Goal: Task Accomplishment & Management: Use online tool/utility

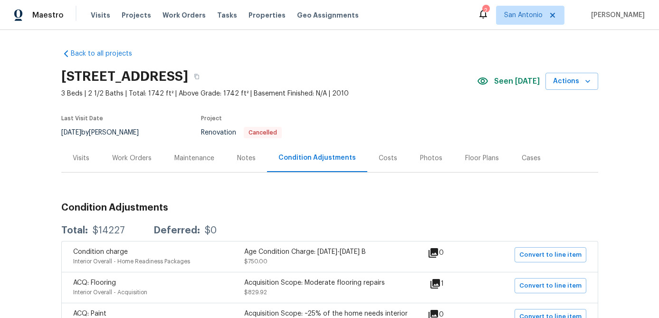
scroll to position [12, 0]
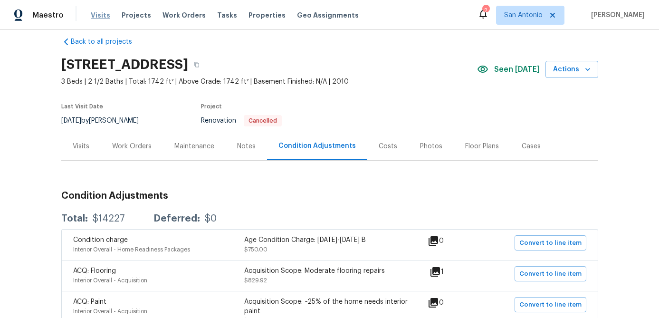
click at [98, 16] on span "Visits" at bounding box center [100, 15] width 19 height 10
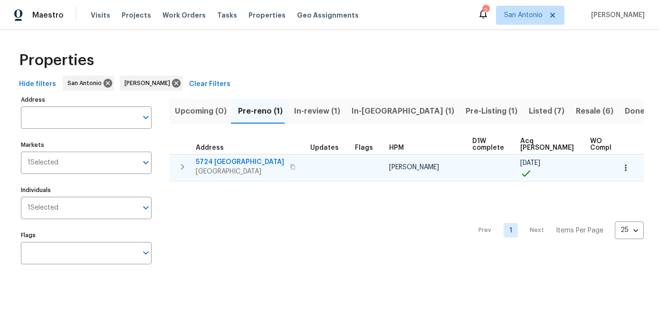
click at [215, 164] on span "5724 [GEOGRAPHIC_DATA]" at bounding box center [240, 162] width 88 height 10
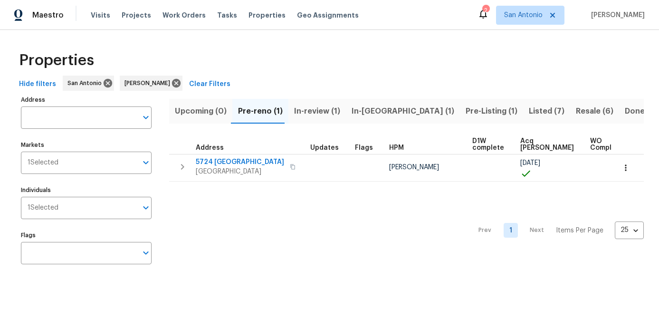
click at [228, 235] on div "Prev 1 Next Items Per Page 25 25 ​" at bounding box center [406, 228] width 475 height 92
click at [358, 111] on span "In-reno (1)" at bounding box center [403, 111] width 103 height 13
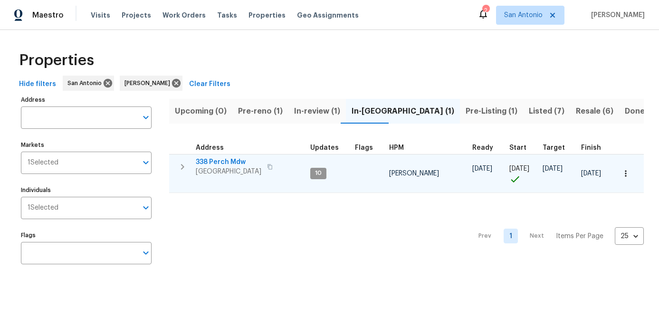
click at [207, 162] on span "338 Perch Mdw" at bounding box center [229, 162] width 66 height 10
click at [629, 173] on icon "button" at bounding box center [626, 174] width 10 height 10
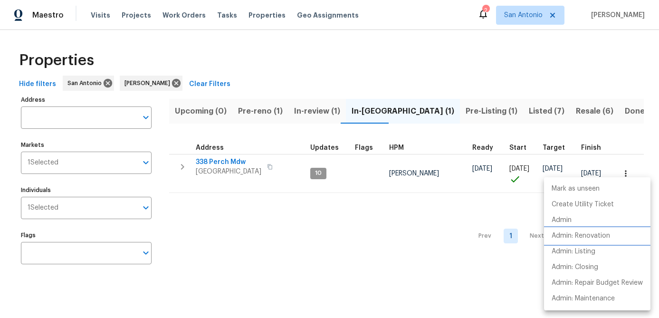
click at [581, 239] on p "Admin: Renovation" at bounding box center [581, 236] width 58 height 10
click at [218, 162] on div at bounding box center [329, 159] width 659 height 318
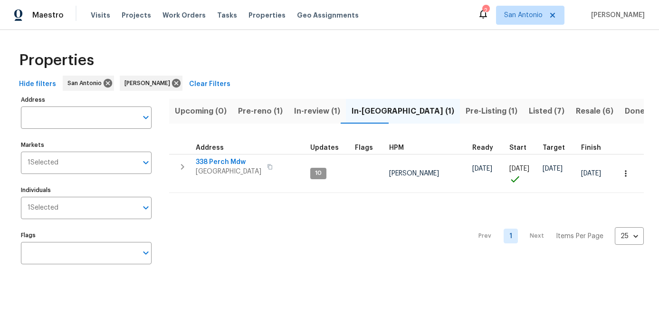
click at [218, 162] on span "338 Perch Mdw" at bounding box center [229, 162] width 66 height 10
click at [255, 106] on span "Pre-reno (1)" at bounding box center [260, 111] width 45 height 13
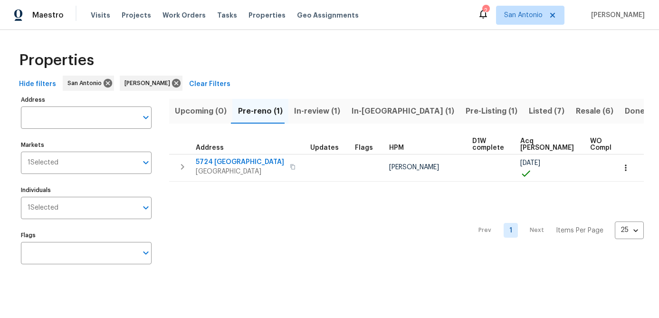
click at [304, 109] on span "In-review (1)" at bounding box center [317, 111] width 46 height 13
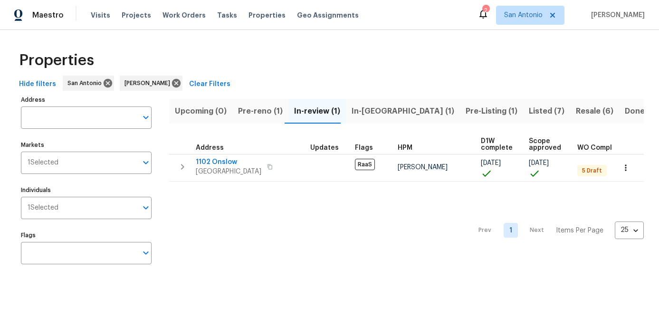
click at [358, 107] on span "In-reno (1)" at bounding box center [403, 111] width 103 height 13
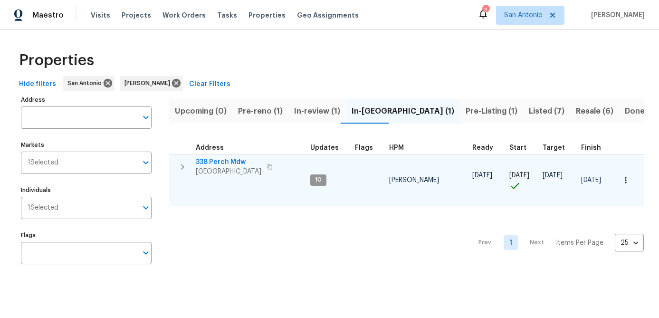
click at [226, 165] on span "338 Perch Mdw" at bounding box center [229, 162] width 66 height 10
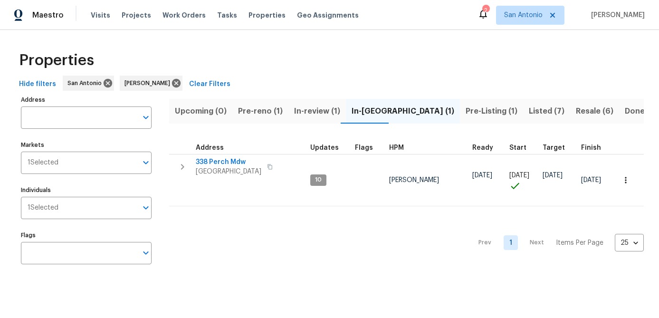
click at [238, 242] on div "Prev 1 Next Items Per Page 25 25 ​" at bounding box center [406, 239] width 475 height 67
click at [460, 103] on button "Pre-Listing (1)" at bounding box center [491, 111] width 63 height 25
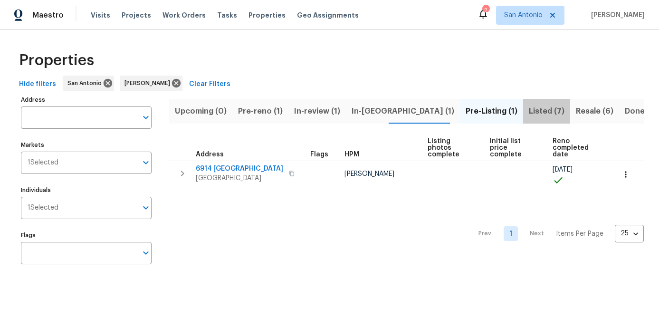
click at [529, 111] on span "Listed (7)" at bounding box center [547, 111] width 36 height 13
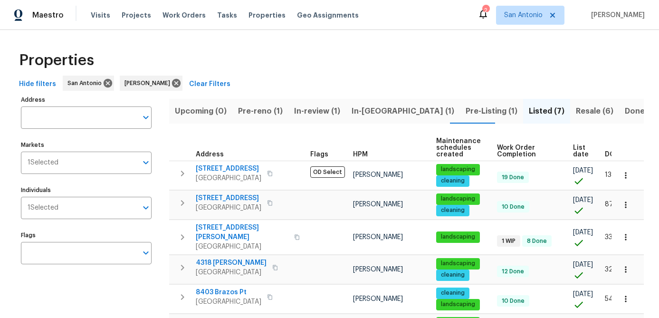
click at [576, 108] on span "Resale (6)" at bounding box center [595, 111] width 38 height 13
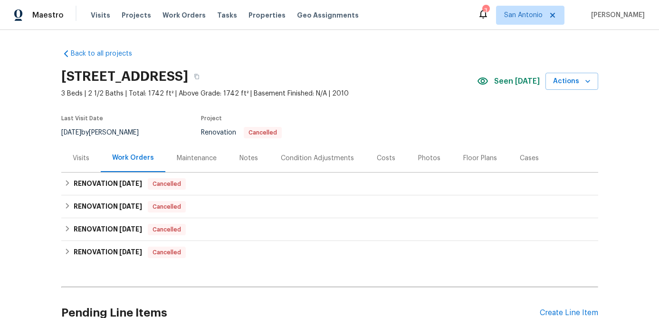
click at [79, 154] on div "Visits" at bounding box center [81, 159] width 17 height 10
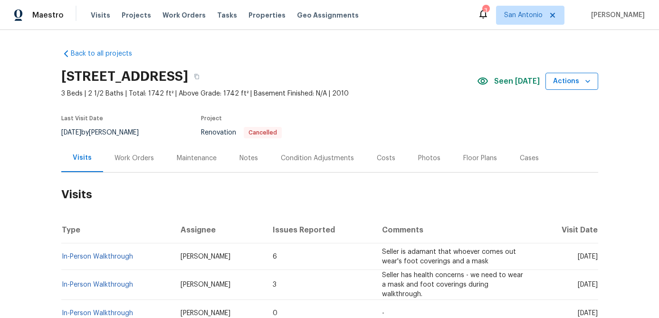
click at [586, 84] on icon "button" at bounding box center [588, 82] width 10 height 10
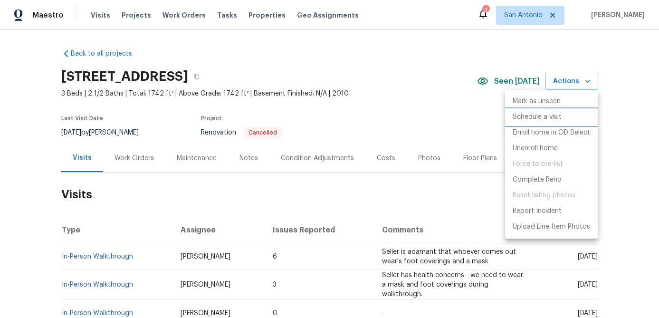
click at [536, 117] on p "Schedule a visit" at bounding box center [537, 117] width 49 height 10
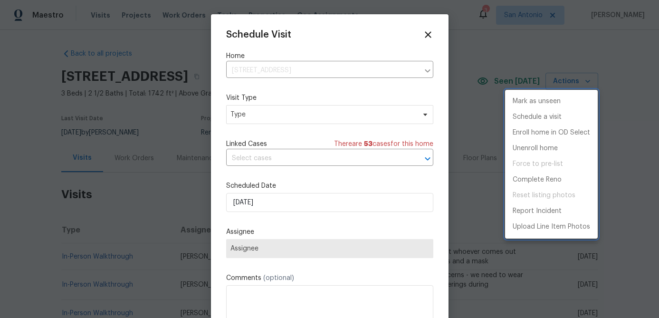
click at [281, 116] on div at bounding box center [329, 159] width 659 height 318
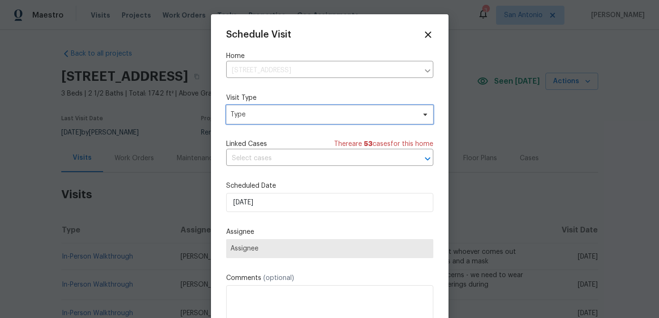
click at [281, 116] on span "Type" at bounding box center [323, 115] width 185 height 10
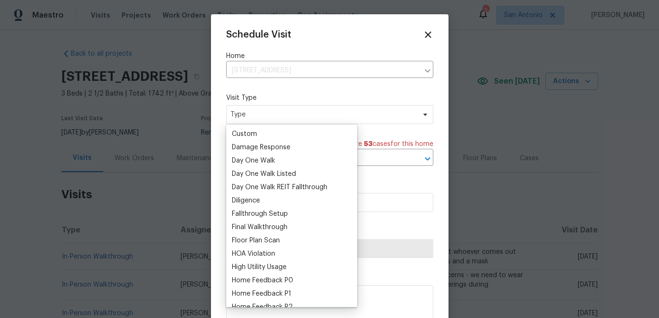
scroll to position [158, 0]
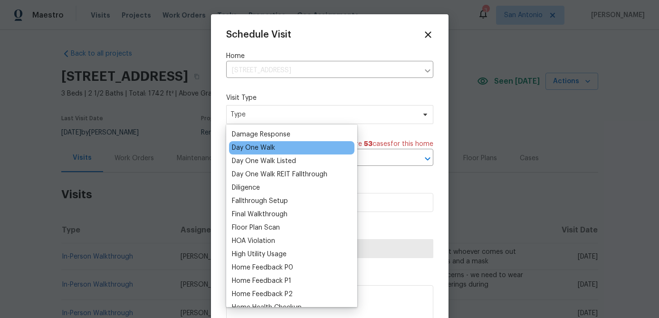
click at [255, 149] on div "Day One Walk" at bounding box center [253, 148] width 43 height 10
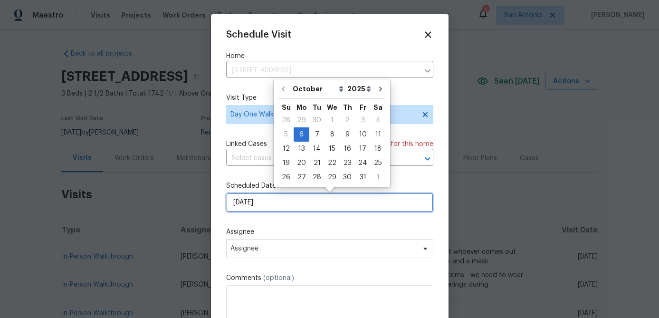
click at [301, 208] on input "[DATE]" at bounding box center [329, 202] width 207 height 19
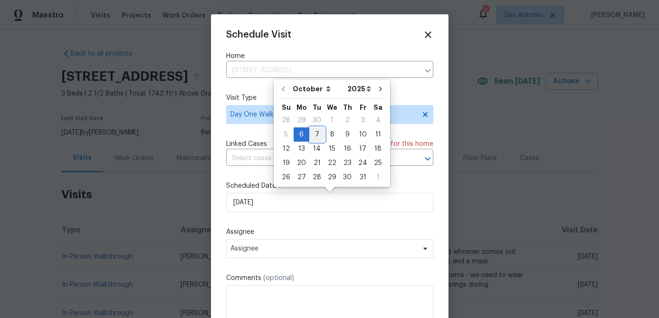
click at [315, 132] on div "7" at bounding box center [317, 134] width 15 height 13
type input "10/7/2025"
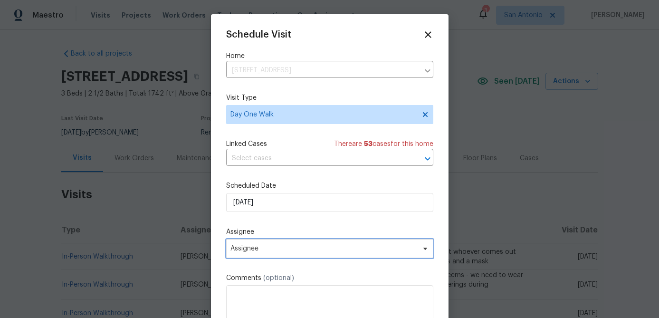
click at [257, 249] on span "Assignee" at bounding box center [324, 249] width 186 height 8
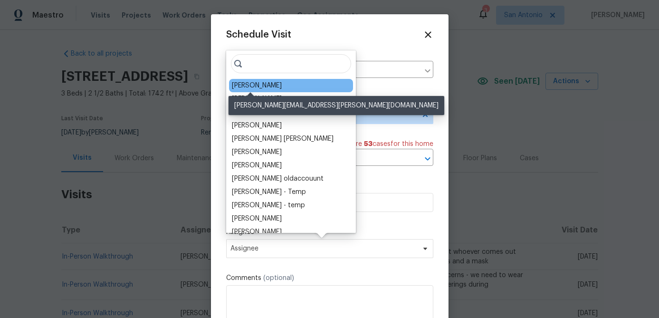
click at [260, 87] on div "[PERSON_NAME]" at bounding box center [257, 86] width 50 height 10
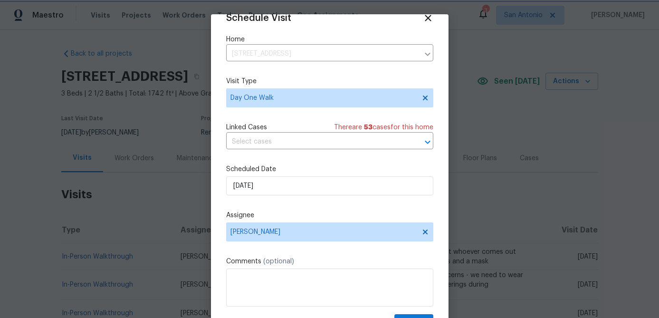
scroll to position [43, 0]
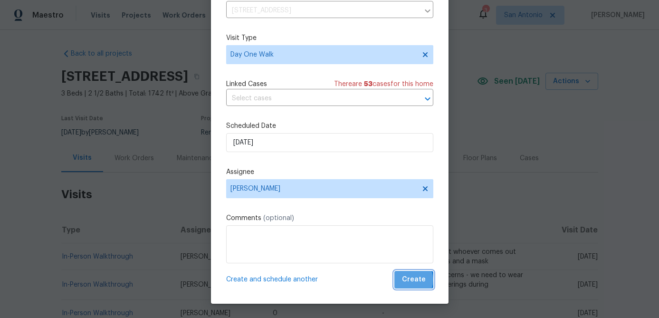
click at [411, 280] on span "Create" at bounding box center [414, 280] width 24 height 12
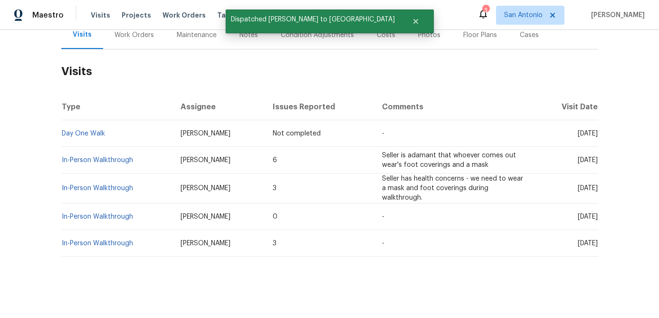
scroll to position [0, 0]
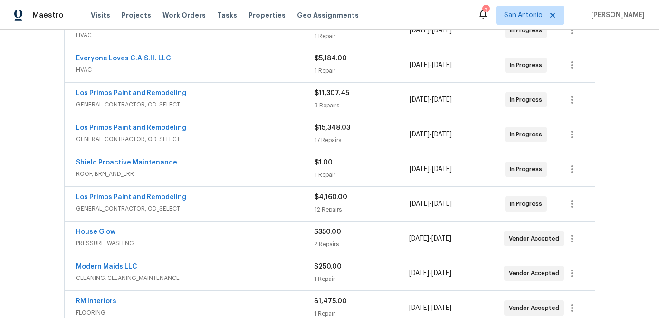
scroll to position [206, 0]
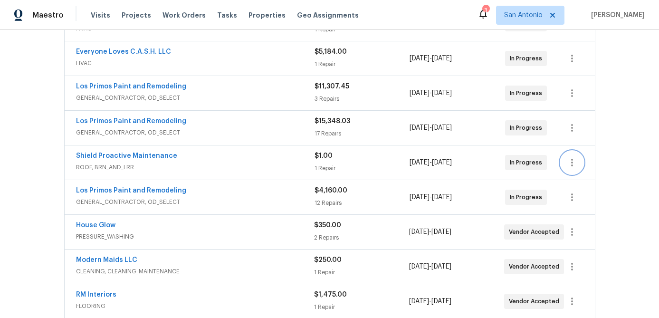
click at [572, 165] on icon "button" at bounding box center [573, 163] width 2 height 8
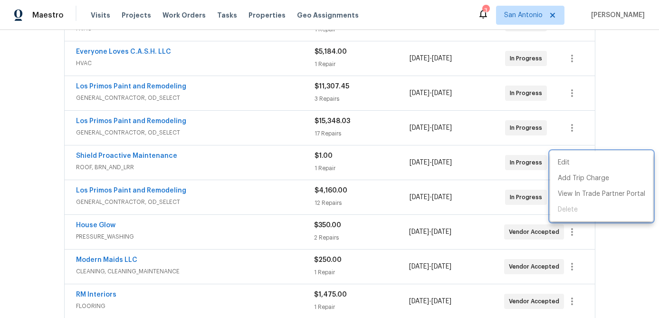
click at [23, 98] on div at bounding box center [329, 159] width 659 height 318
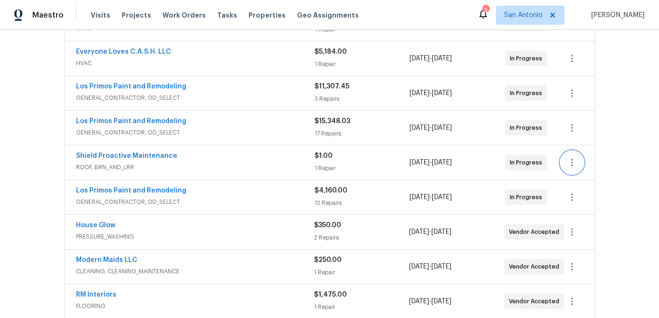
scroll to position [0, 0]
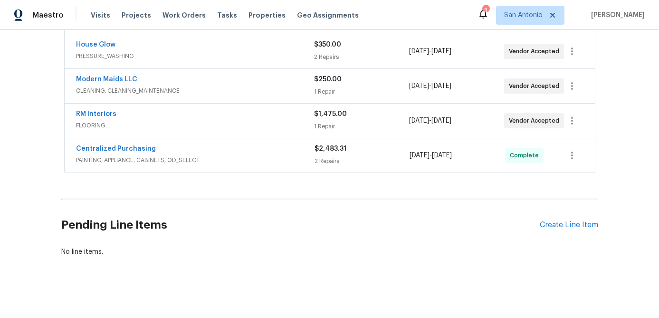
scroll to position [389, 0]
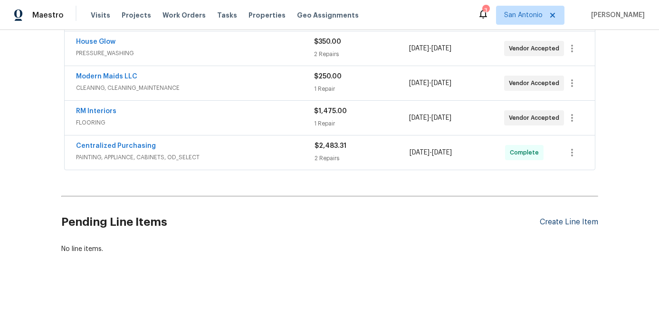
click at [547, 225] on div "Create Line Item" at bounding box center [569, 222] width 58 height 9
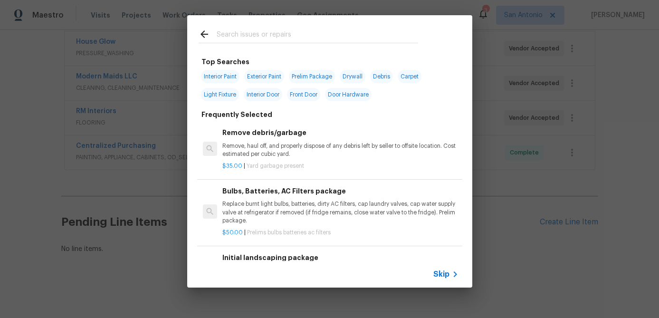
click at [438, 272] on span "Skip" at bounding box center [442, 275] width 16 height 10
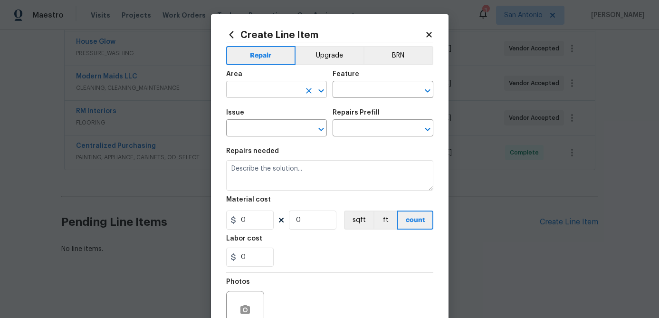
click at [258, 90] on input "text" at bounding box center [263, 90] width 74 height 15
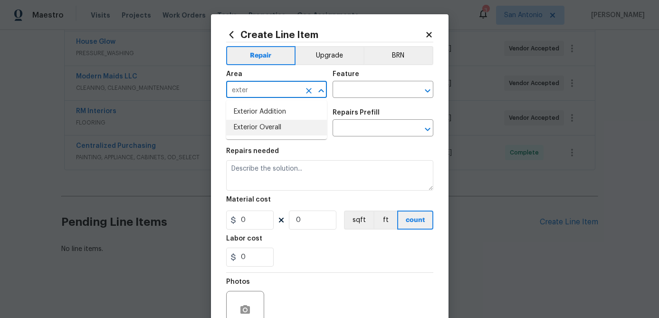
click at [260, 126] on li "Exterior Overall" at bounding box center [276, 128] width 101 height 16
type input "Exterior Overall"
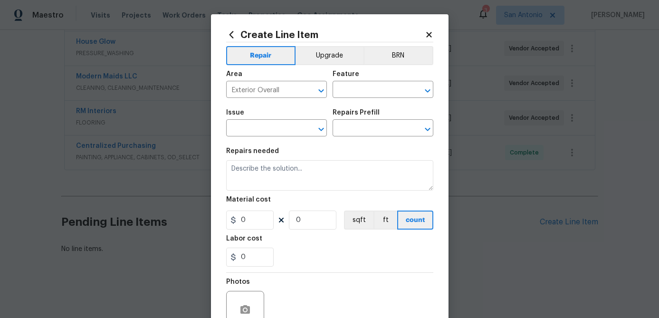
click at [356, 98] on div "Area Exterior Overall ​ Feature ​" at bounding box center [329, 84] width 207 height 39
click at [356, 88] on input "text" at bounding box center [370, 90] width 74 height 15
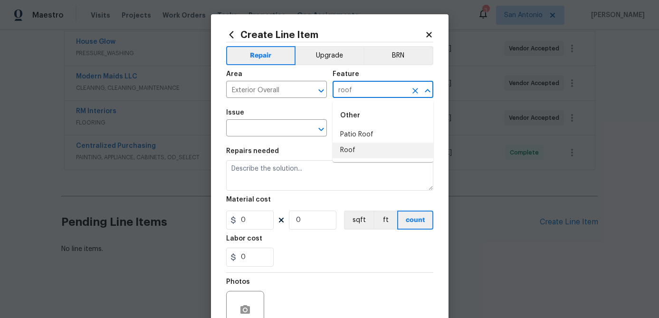
click at [349, 154] on li "Roof" at bounding box center [383, 151] width 101 height 16
type input "Roof"
click at [250, 127] on input "text" at bounding box center [263, 129] width 74 height 15
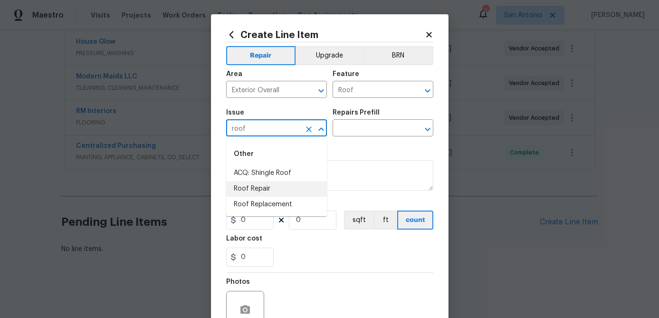
click at [253, 191] on li "Roof Repair" at bounding box center [276, 189] width 101 height 16
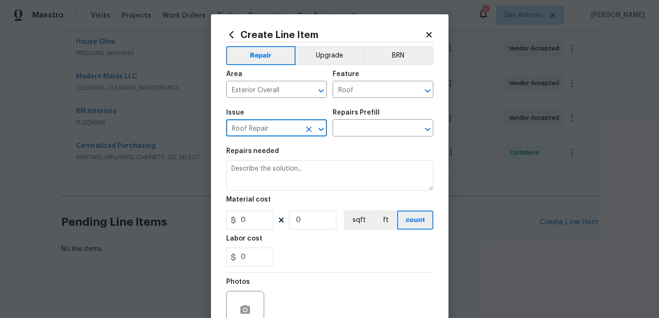
type input "Roof Repair"
click at [366, 119] on div "Repairs Prefill" at bounding box center [383, 115] width 101 height 12
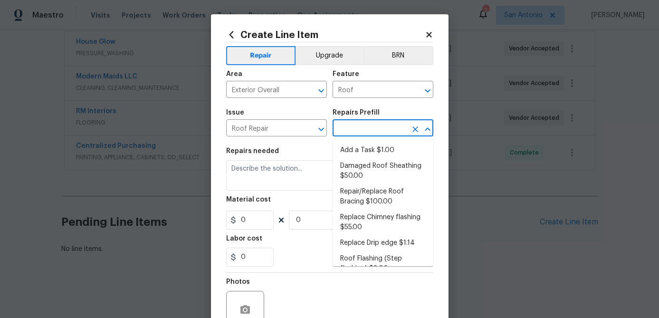
click at [362, 126] on input "text" at bounding box center [370, 129] width 74 height 15
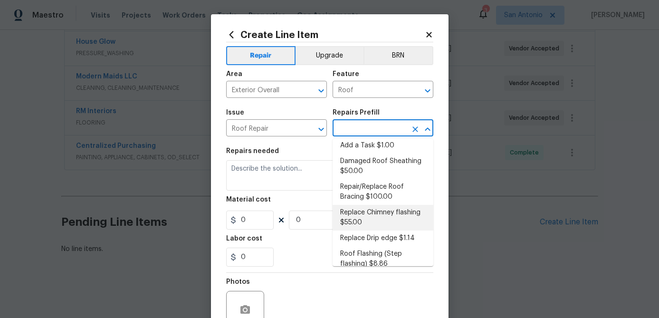
scroll to position [0, 0]
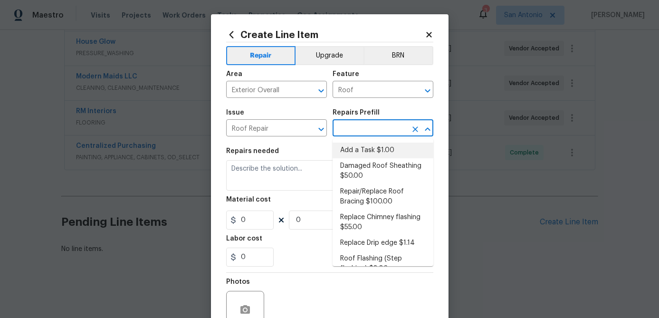
click at [417, 126] on icon "Clear" at bounding box center [416, 130] width 10 height 10
click at [309, 126] on icon "Clear" at bounding box center [309, 130] width 10 height 10
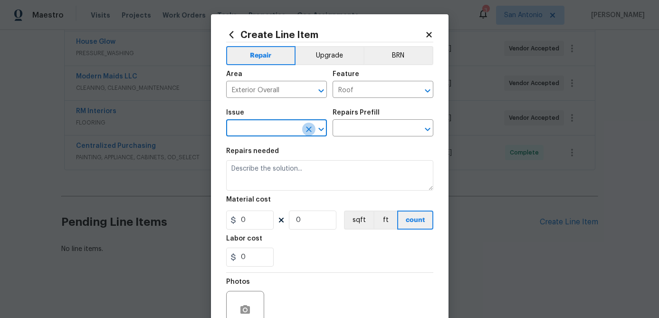
click at [309, 126] on icon "Clear" at bounding box center [309, 130] width 10 height 10
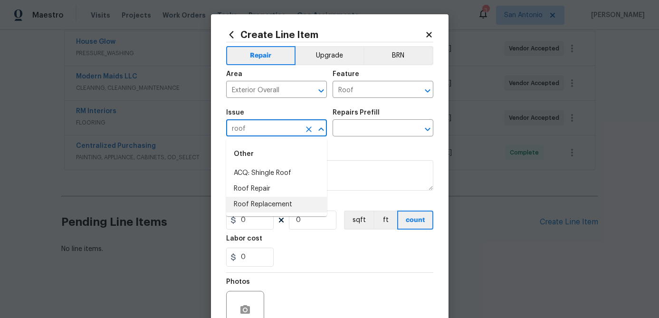
click at [267, 202] on li "Roof Replacement" at bounding box center [276, 205] width 101 height 16
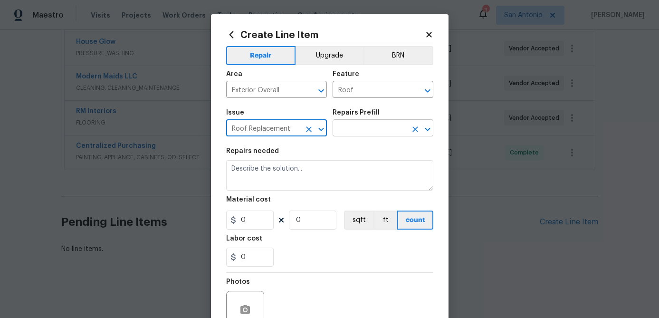
type input "Roof Replacement"
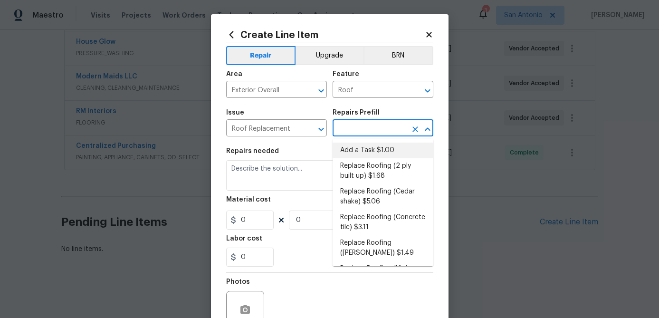
click at [370, 132] on input "text" at bounding box center [370, 129] width 74 height 15
click at [304, 132] on icon "Clear" at bounding box center [309, 130] width 10 height 10
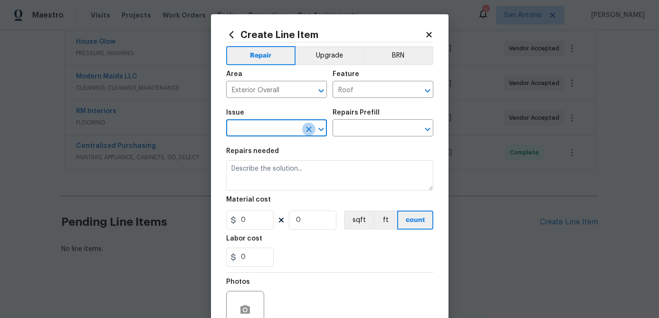
click at [305, 131] on icon "Clear" at bounding box center [309, 130] width 10 height 10
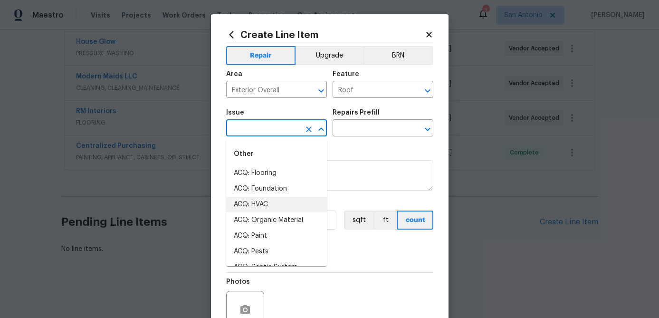
click at [291, 126] on input "text" at bounding box center [263, 129] width 74 height 15
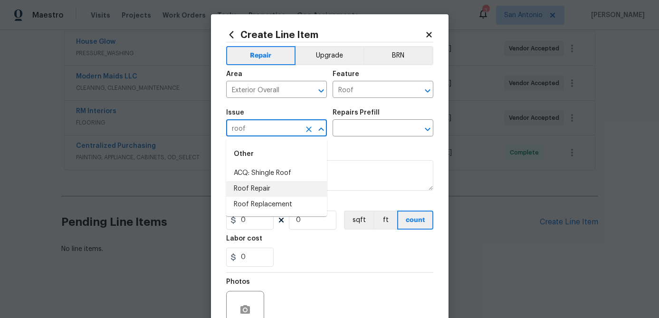
click at [262, 190] on li "Roof Repair" at bounding box center [276, 189] width 101 height 16
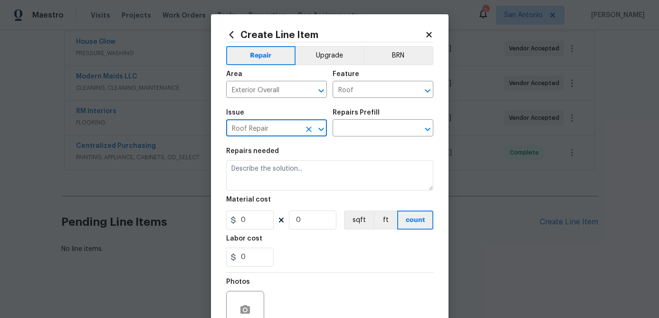
type input "Roof Repair"
click at [366, 116] on div "Repairs Prefill" at bounding box center [383, 115] width 101 height 12
click at [366, 128] on input "text" at bounding box center [370, 129] width 74 height 15
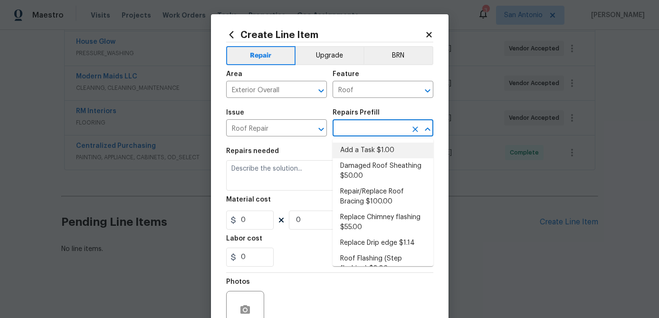
click at [374, 143] on li "Add a Task $1.00" at bounding box center [383, 151] width 101 height 16
type input "Eaves and Trim"
type input "Add a Task $1.00"
type textarea "HPM to detail"
type input "1"
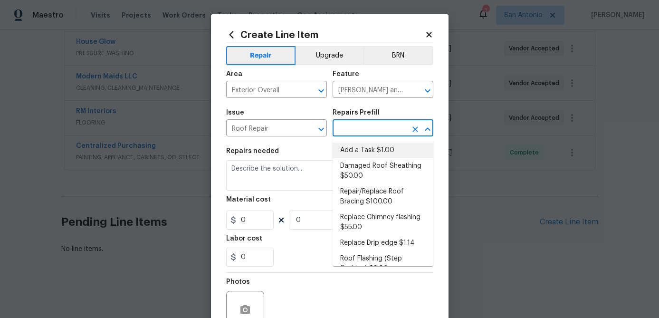
type input "1"
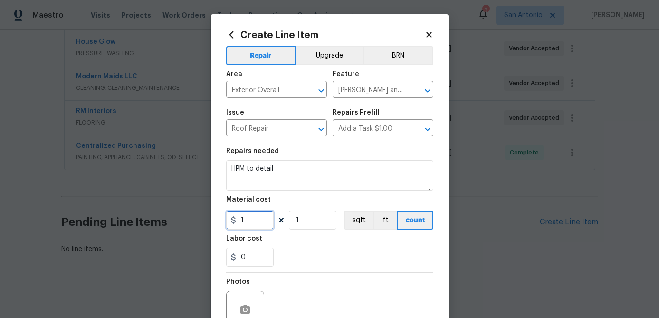
click at [255, 224] on input "1" at bounding box center [250, 220] width 48 height 19
type input "75"
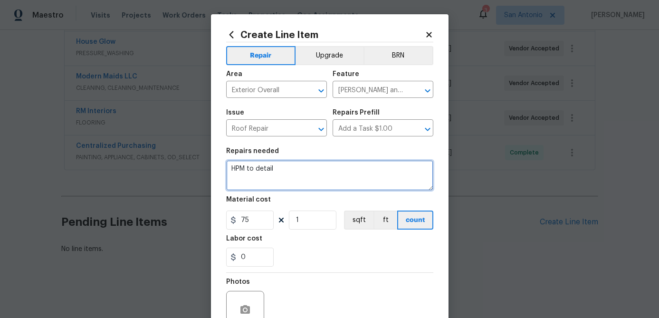
drag, startPoint x: 279, startPoint y: 170, endPoint x: 139, endPoint y: 173, distance: 139.4
click at [139, 173] on div "Create Line Item Repair Upgrade BRN Area Exterior Overall ​ Feature Eaves and T…" at bounding box center [329, 159] width 659 height 318
drag, startPoint x: 278, startPoint y: 168, endPoint x: 223, endPoint y: 167, distance: 55.6
click at [223, 167] on div "Create Line Item Repair Upgrade BRN Area Exterior Overall ​ Feature Eaves and T…" at bounding box center [330, 204] width 238 height 381
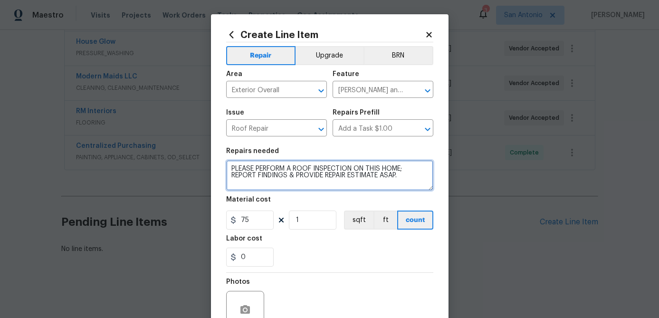
scroll to position [92, 0]
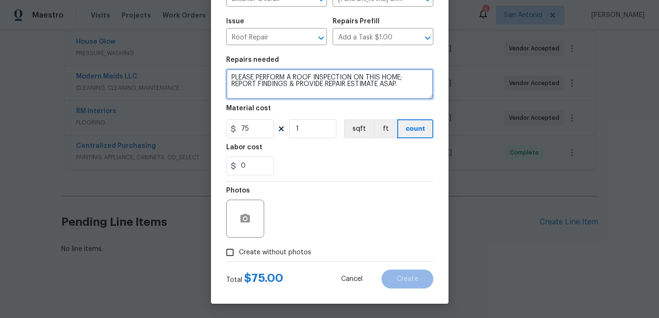
type textarea "PLEASE PERFORM A ROOF INSPECTION ON THIS HOME; REPORT FINDINGS & PROVIDE REPAIR…"
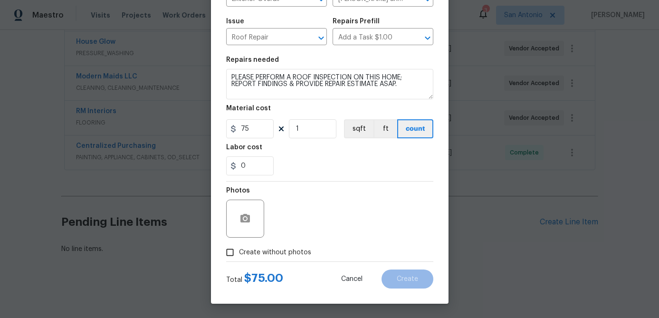
click at [230, 251] on input "Create without photos" at bounding box center [230, 252] width 18 height 18
checkbox input "true"
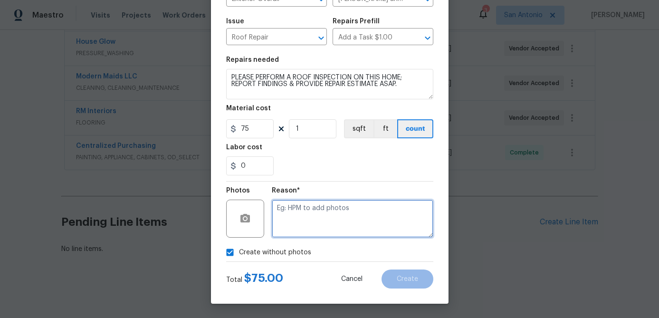
click at [320, 235] on textarea at bounding box center [353, 219] width 162 height 38
type textarea "."
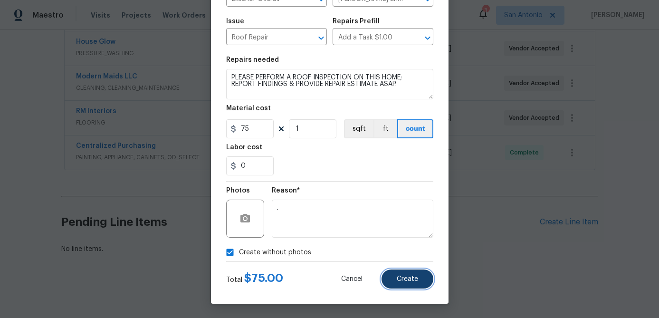
click at [410, 279] on span "Create" at bounding box center [407, 279] width 21 height 7
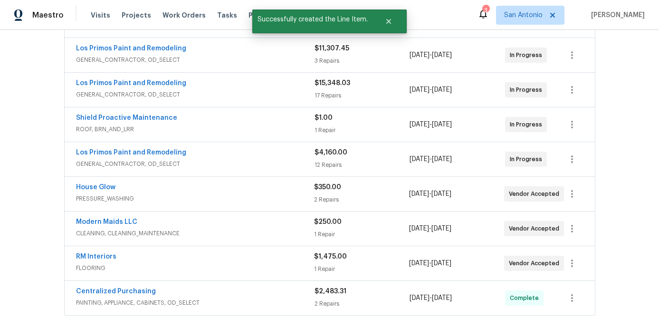
scroll to position [231, 0]
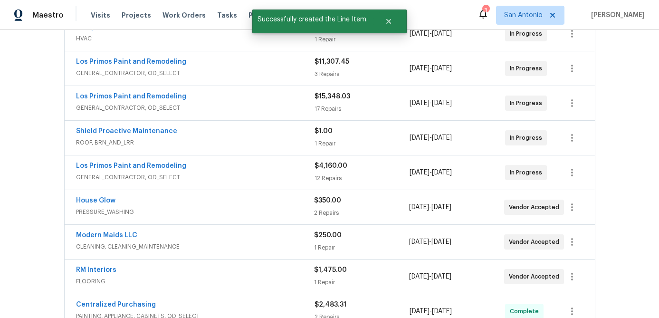
click at [215, 136] on div "Shield Proactive Maintenance" at bounding box center [195, 131] width 239 height 11
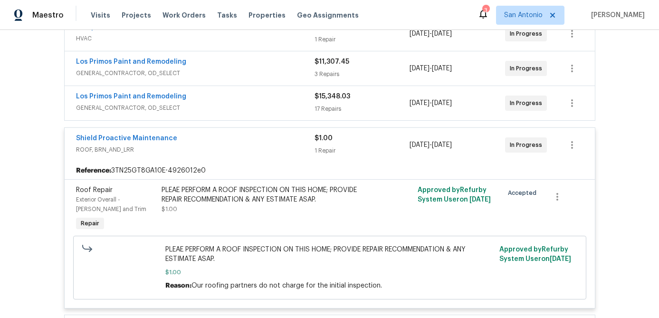
click at [215, 136] on div "Shield Proactive Maintenance" at bounding box center [195, 139] width 239 height 11
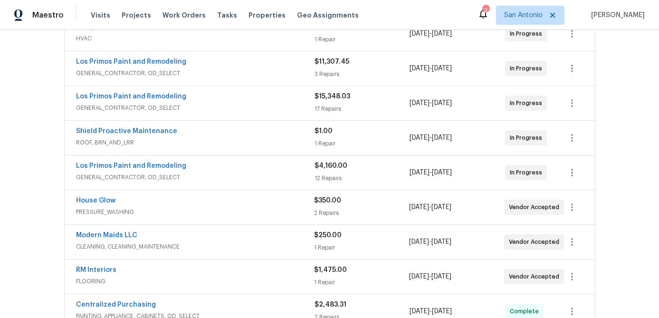
scroll to position [518, 0]
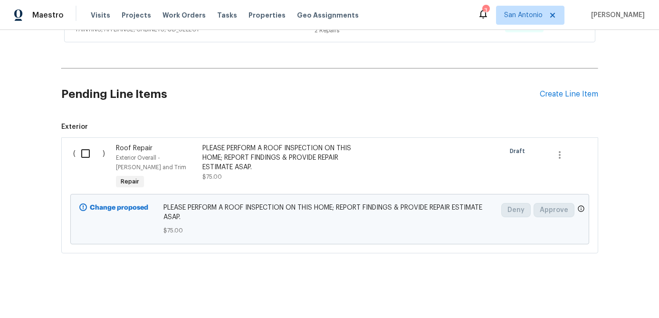
click at [217, 152] on div "PLEASE PERFORM A ROOF INSPECTION ON THIS HOME; REPORT FINDINGS & PROVIDE REPAIR…" at bounding box center [286, 158] width 167 height 29
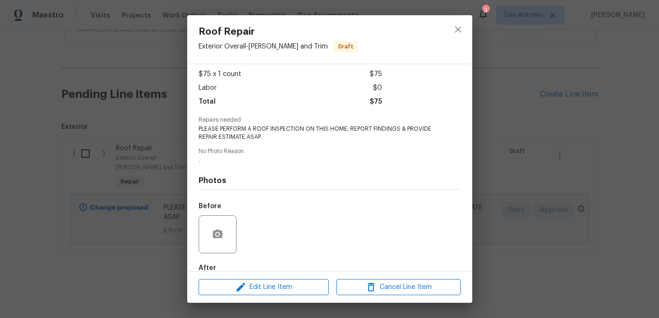
scroll to position [104, 0]
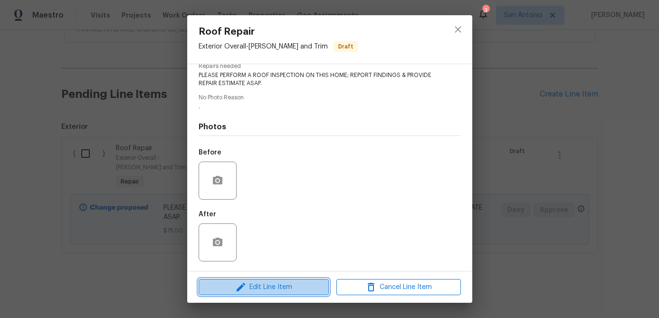
click at [272, 289] on span "Edit Line Item" at bounding box center [264, 287] width 125 height 12
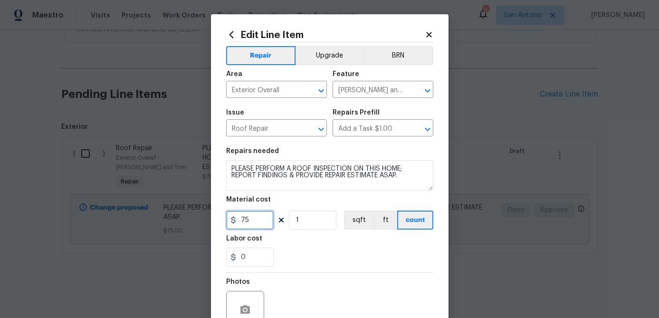
click at [261, 227] on input "75" at bounding box center [250, 220] width 48 height 19
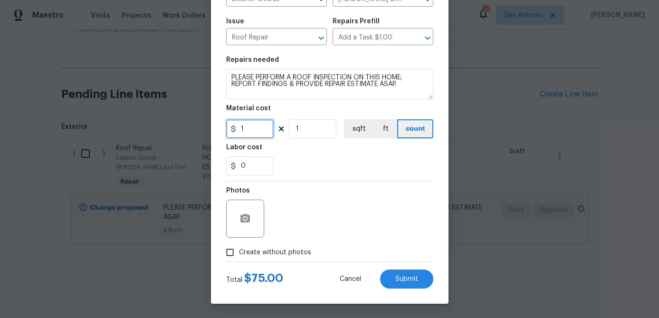
type input "1"
click at [232, 258] on input "Create without photos" at bounding box center [230, 252] width 18 height 18
checkbox input "true"
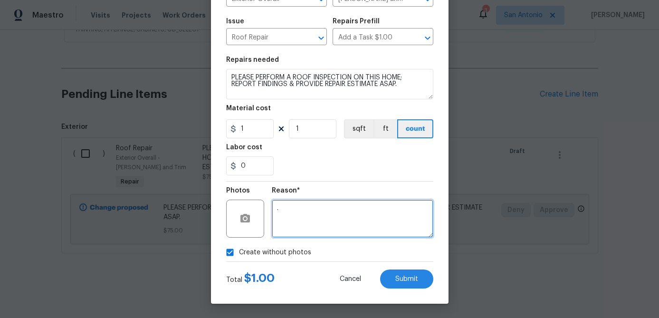
click at [301, 217] on textarea "." at bounding box center [353, 219] width 162 height 38
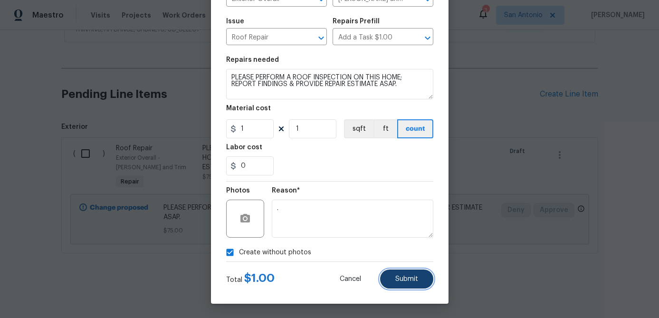
click at [413, 272] on button "Submit" at bounding box center [406, 279] width 53 height 19
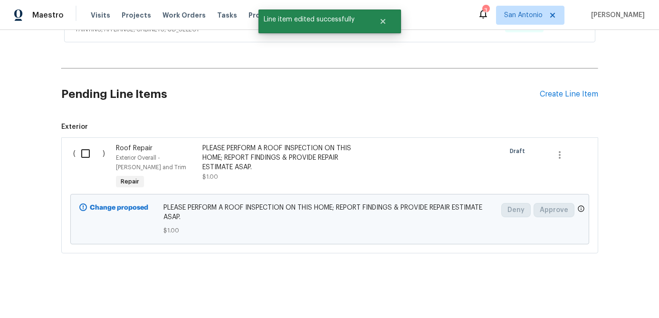
scroll to position [0, 0]
click at [89, 154] on input "checkbox" at bounding box center [89, 154] width 27 height 20
checkbox input "true"
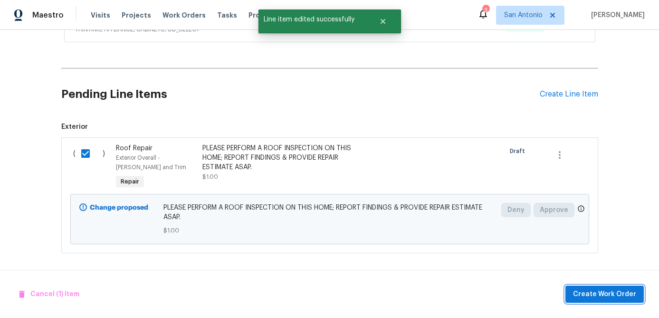
click at [600, 289] on span "Create Work Order" at bounding box center [604, 295] width 63 height 12
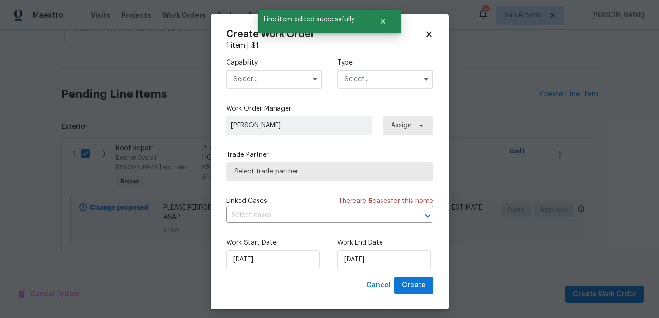
click at [265, 70] on input "text" at bounding box center [274, 79] width 96 height 19
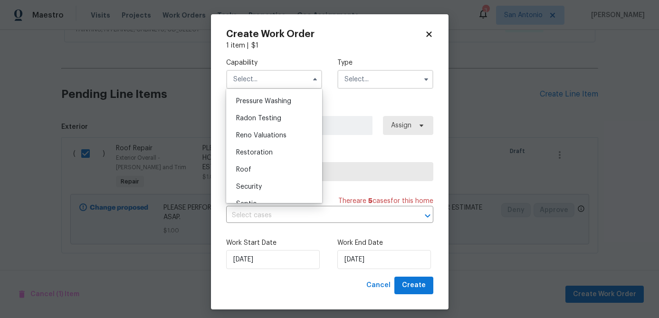
scroll to position [904, 0]
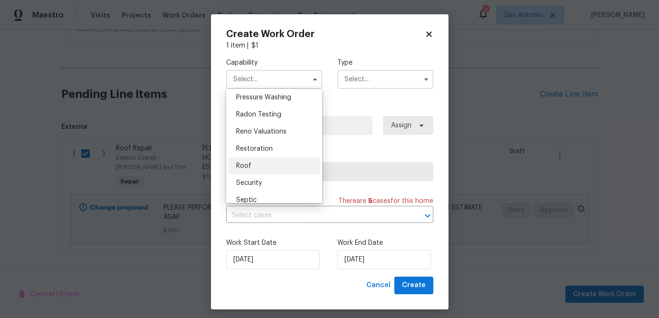
click at [237, 161] on div "Roof" at bounding box center [274, 165] width 91 height 17
type input "Roof"
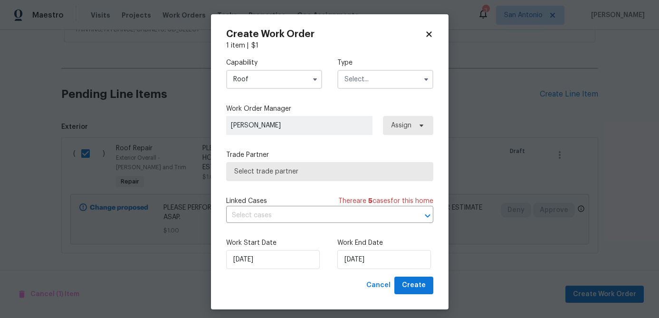
click at [375, 83] on input "text" at bounding box center [386, 79] width 96 height 19
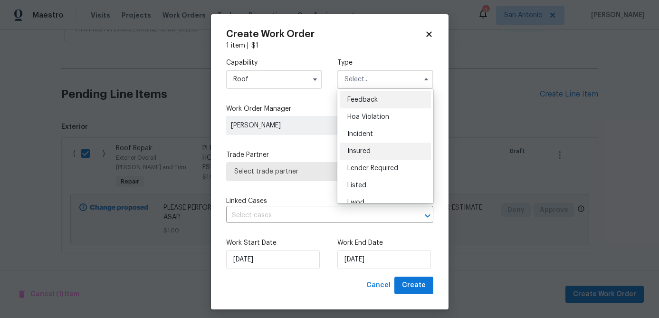
scroll to position [113, 0]
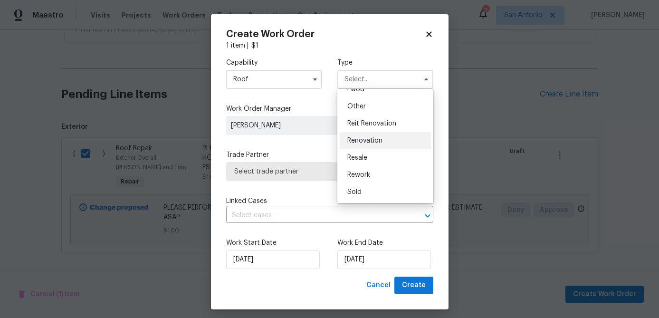
click at [365, 140] on span "Renovation" at bounding box center [365, 140] width 35 height 7
type input "Renovation"
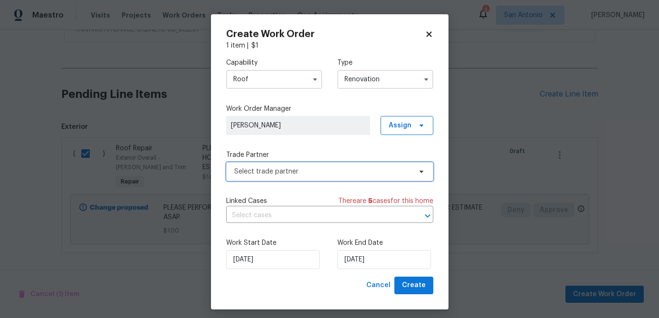
click at [326, 172] on span "Select trade partner" at bounding box center [322, 172] width 177 height 10
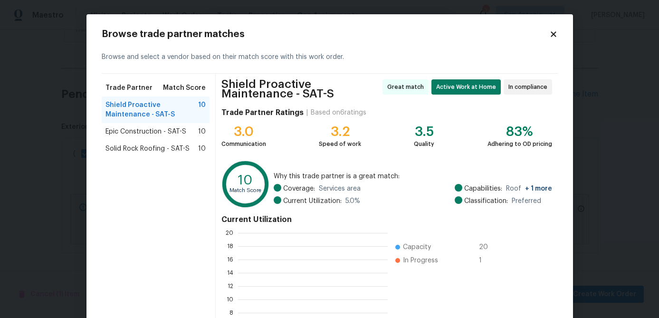
scroll to position [133, 150]
click at [156, 129] on span "Epic Construction - SAT-S" at bounding box center [146, 132] width 81 height 10
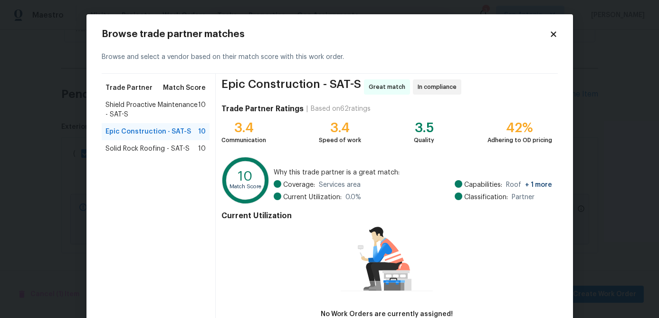
scroll to position [62, 0]
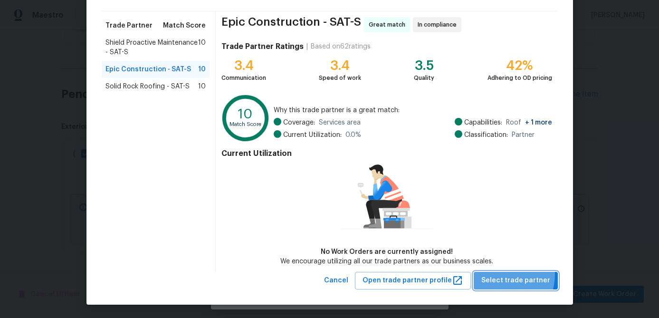
click at [499, 275] on span "Select trade partner" at bounding box center [516, 281] width 69 height 12
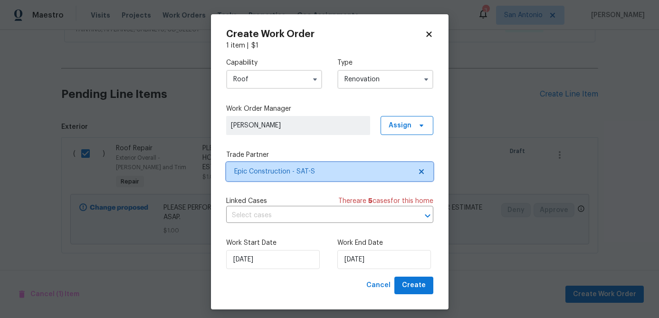
scroll to position [0, 0]
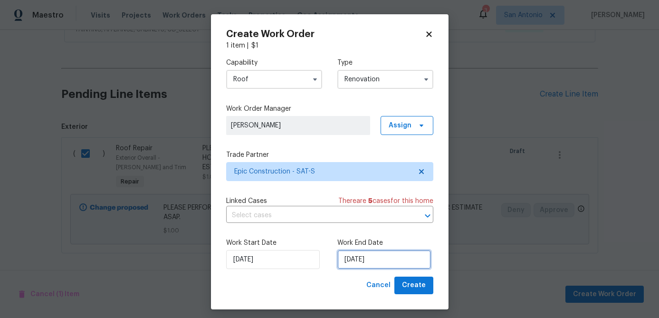
click at [390, 257] on input "[DATE]" at bounding box center [385, 259] width 94 height 19
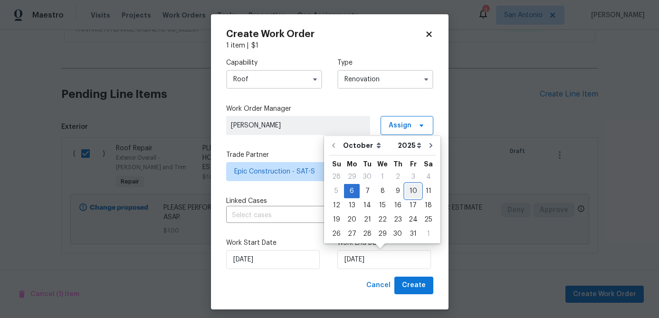
click at [409, 192] on div "10" at bounding box center [414, 190] width 16 height 13
type input "[DATE]"
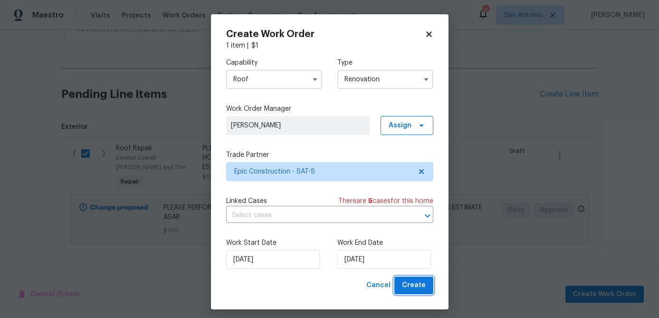
click at [410, 286] on span "Create" at bounding box center [414, 286] width 24 height 12
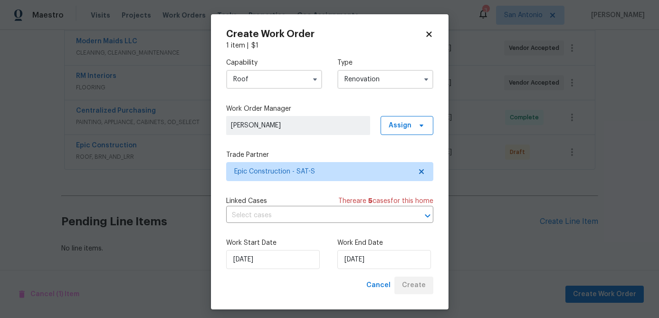
scroll to position [425, 0]
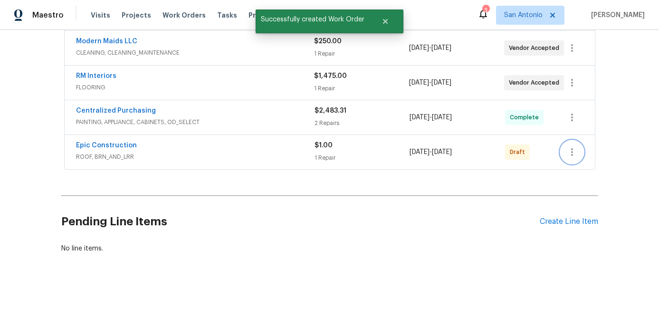
click at [573, 154] on icon "button" at bounding box center [572, 151] width 11 height 11
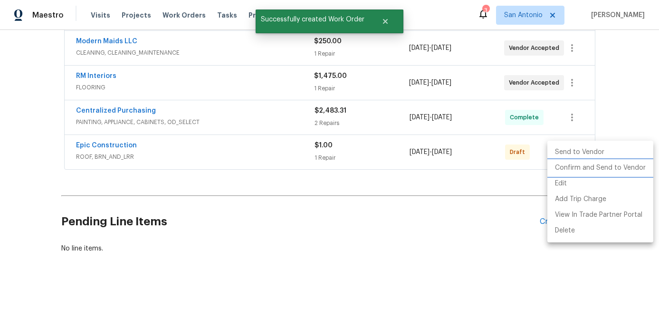
click at [572, 167] on li "Confirm and Send to Vendor" at bounding box center [601, 168] width 106 height 16
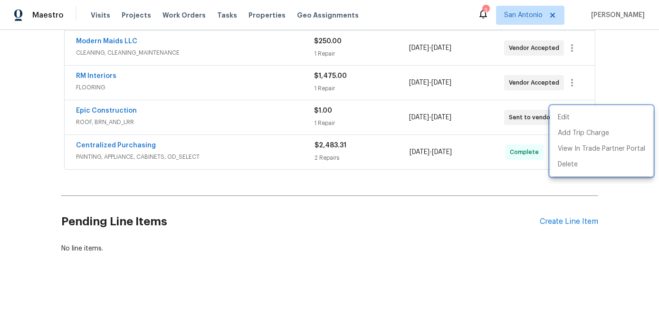
click at [244, 243] on div at bounding box center [329, 159] width 659 height 318
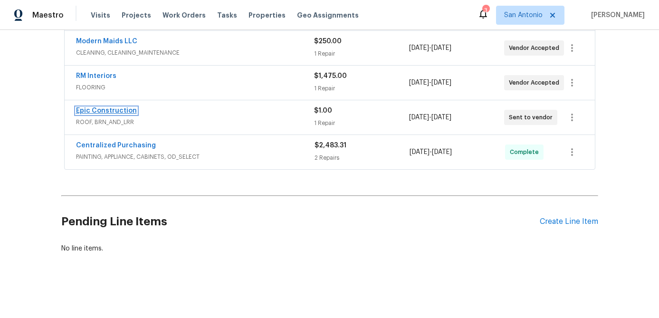
click at [116, 114] on link "Epic Construction" at bounding box center [106, 110] width 61 height 7
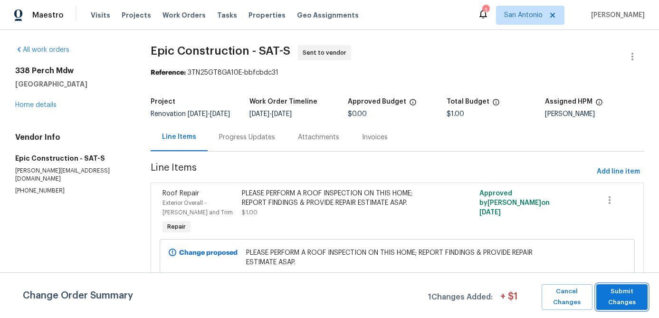
click at [620, 297] on span "Submit Changes" at bounding box center [622, 297] width 42 height 22
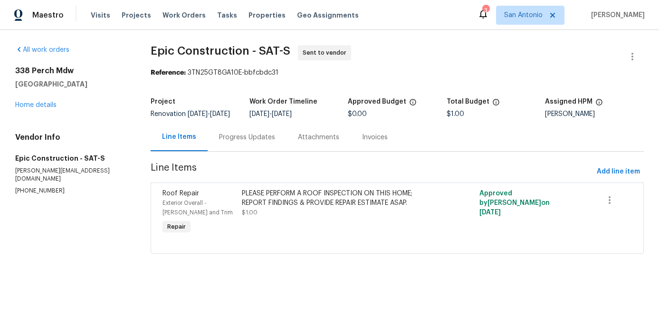
click at [251, 141] on div "Progress Updates" at bounding box center [247, 138] width 56 height 10
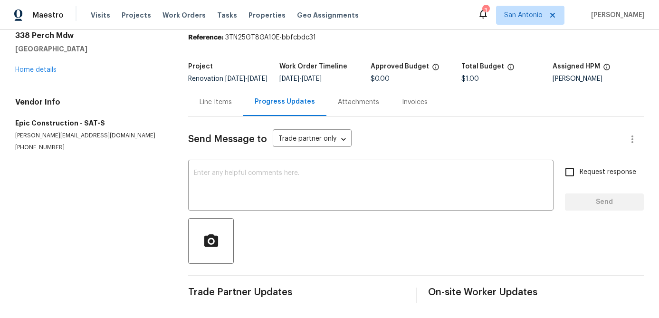
scroll to position [42, 0]
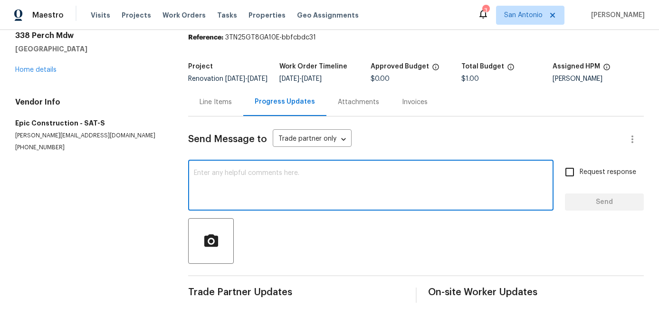
click at [274, 188] on textarea at bounding box center [371, 186] width 354 height 33
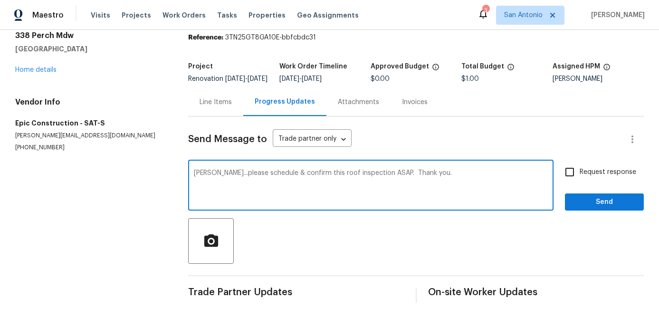
type textarea "Kris...please schedule & confirm this roof inspection ASAP. Thank you."
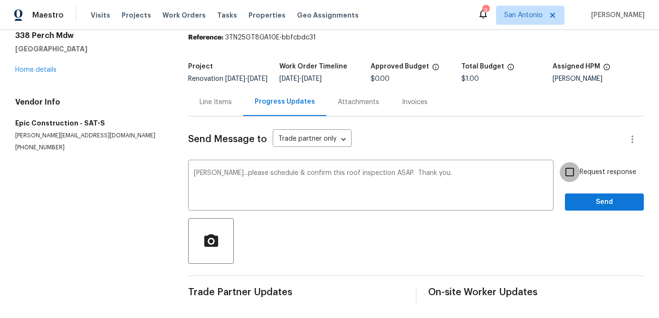
click at [575, 175] on input "Request response" at bounding box center [570, 172] width 20 height 20
checkbox input "true"
click at [601, 208] on button "Send" at bounding box center [604, 203] width 79 height 18
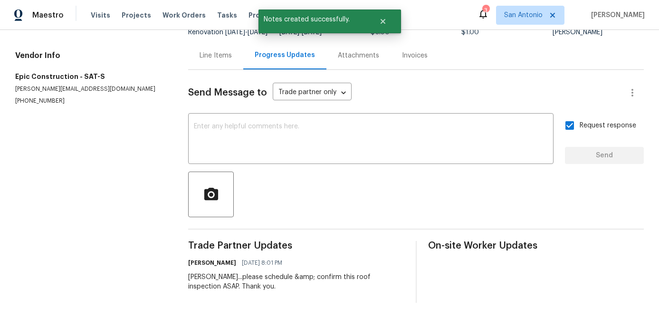
scroll to position [0, 0]
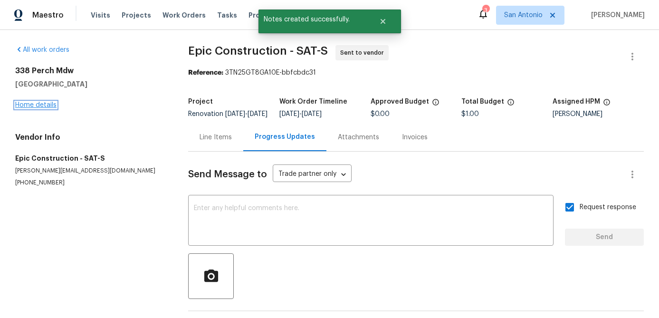
click at [26, 104] on link "Home details" at bounding box center [35, 105] width 41 height 7
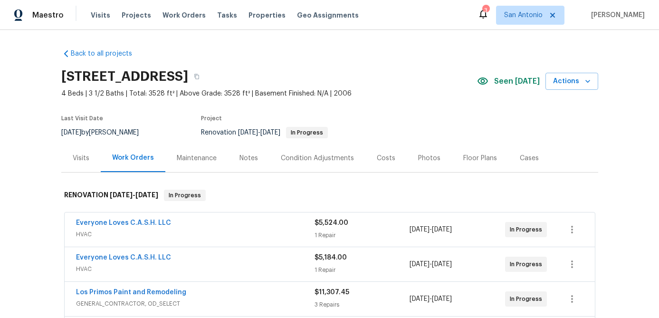
click at [245, 162] on div "Notes" at bounding box center [249, 159] width 19 height 10
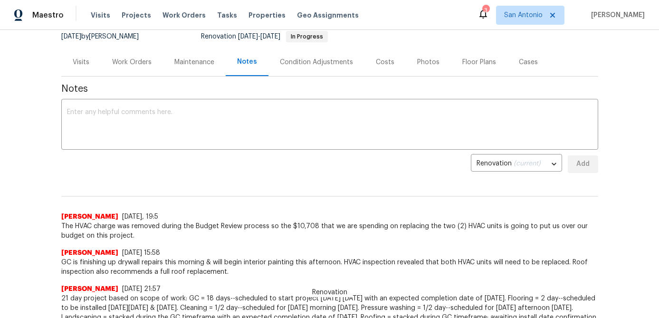
scroll to position [103, 0]
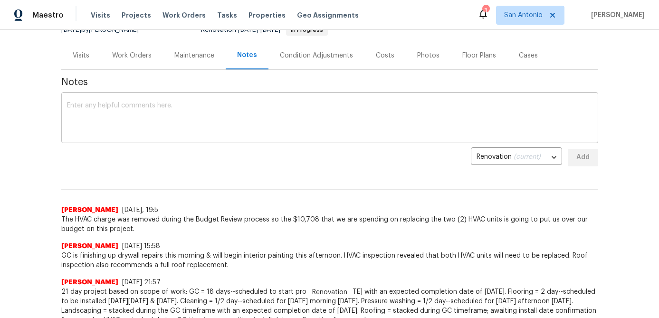
click at [237, 113] on textarea at bounding box center [330, 118] width 526 height 33
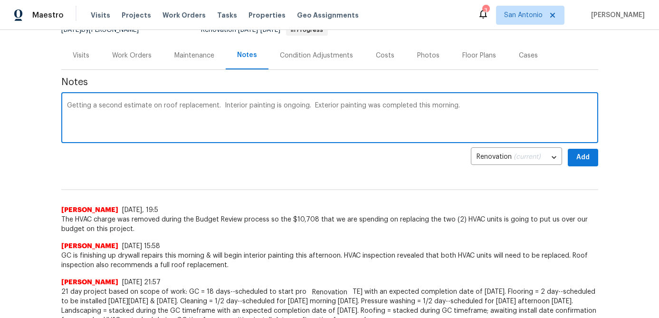
type textarea "Getting a second estimate on roof replacement. Interior painting is ongoing. Ex…"
click at [589, 153] on span "Add" at bounding box center [583, 158] width 15 height 12
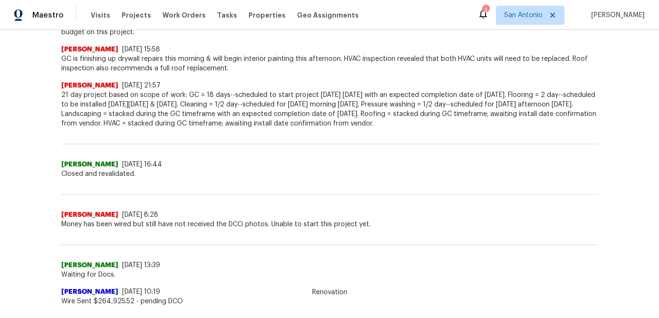
scroll to position [0, 0]
